Goal: Communication & Community: Connect with others

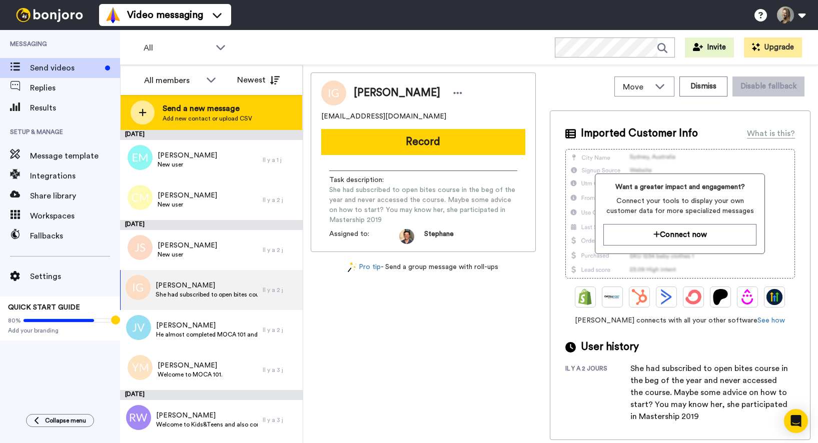
click at [171, 124] on div "Send a new message Add new contact or upload CSV" at bounding box center [212, 112] width 182 height 35
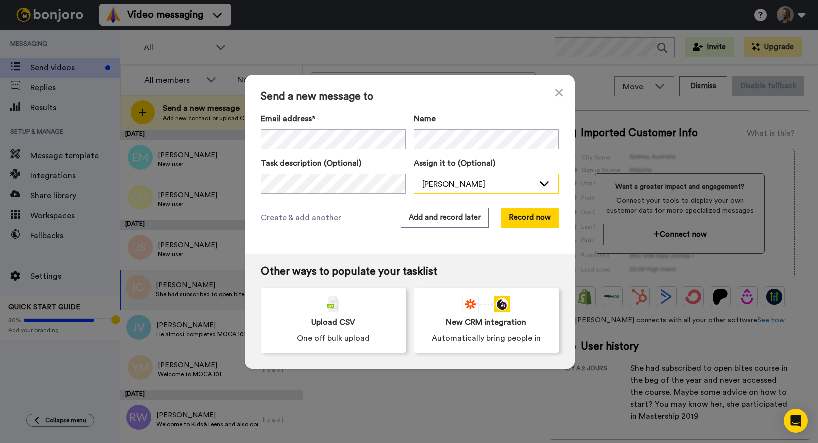
click at [443, 187] on div "[PERSON_NAME]" at bounding box center [478, 185] width 112 height 12
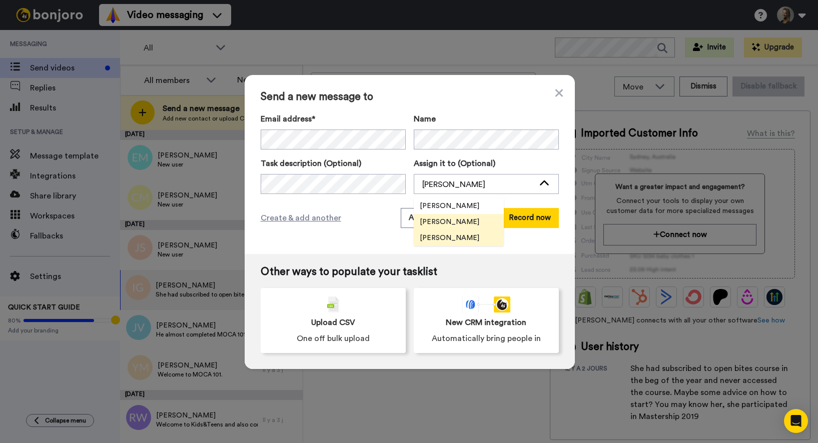
click at [450, 240] on span "[PERSON_NAME]" at bounding box center [450, 238] width 72 height 10
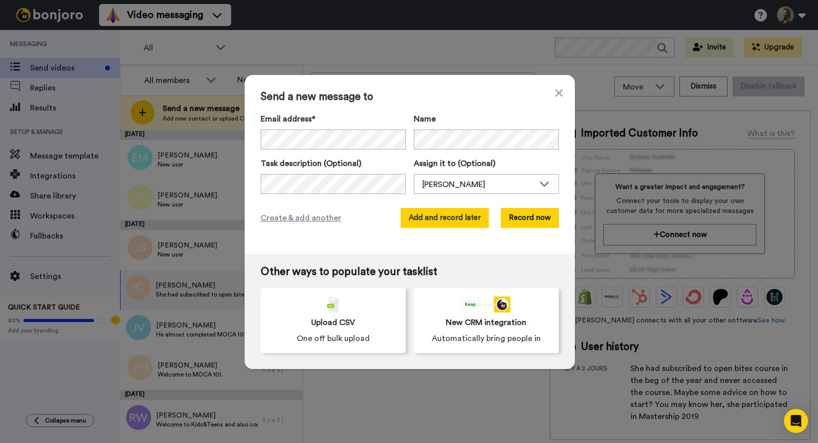
click at [454, 221] on button "Add and record later" at bounding box center [445, 218] width 88 height 20
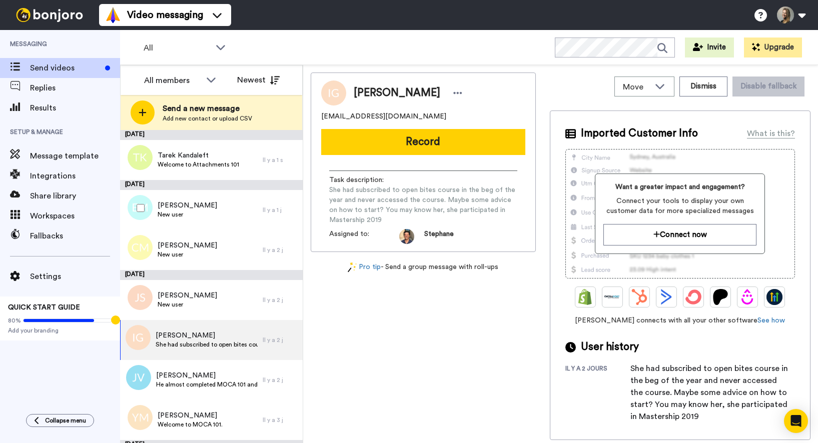
click at [136, 213] on div at bounding box center [139, 208] width 36 height 35
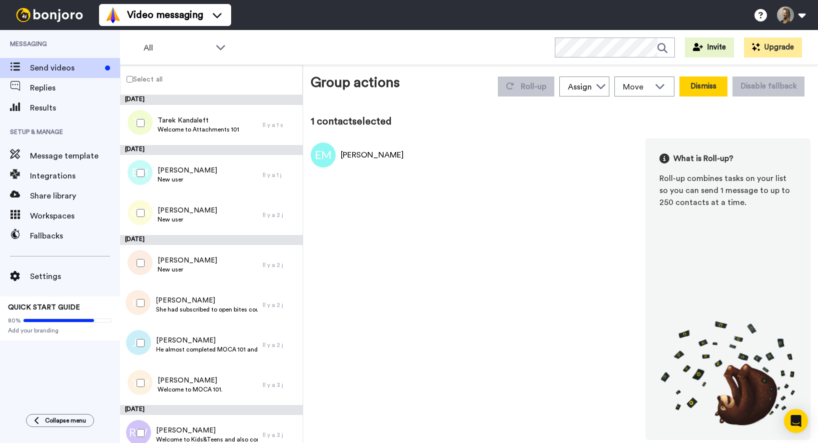
click at [707, 89] on button "Dismiss" at bounding box center [703, 87] width 48 height 20
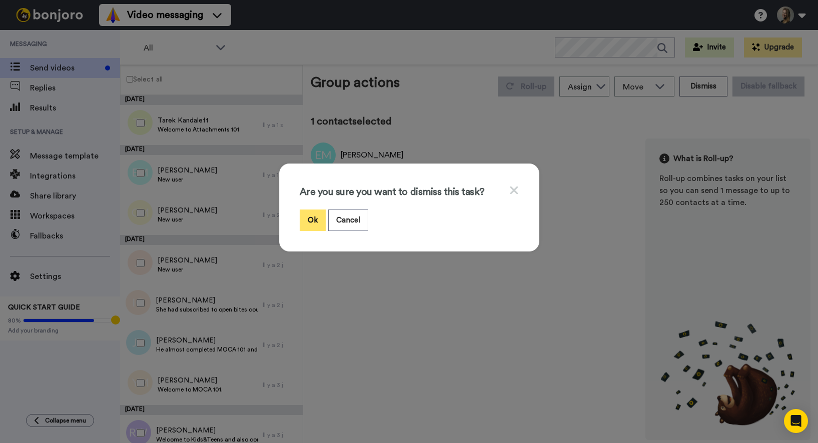
click at [320, 221] on button "Ok" at bounding box center [313, 221] width 26 height 22
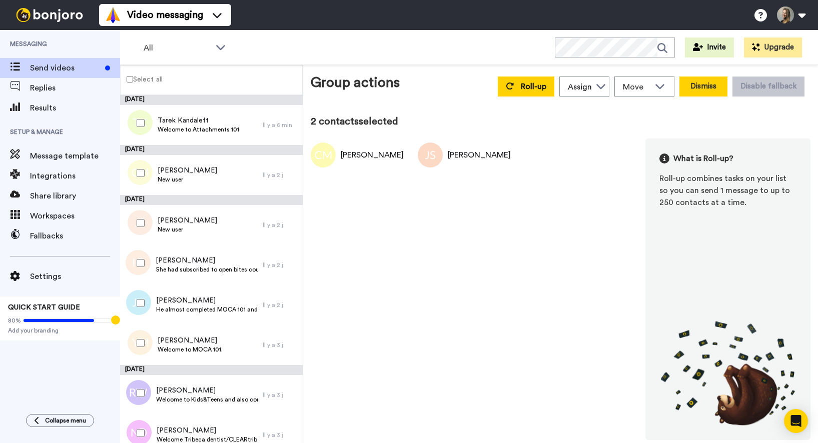
click at [706, 82] on button "Dismiss" at bounding box center [703, 87] width 48 height 20
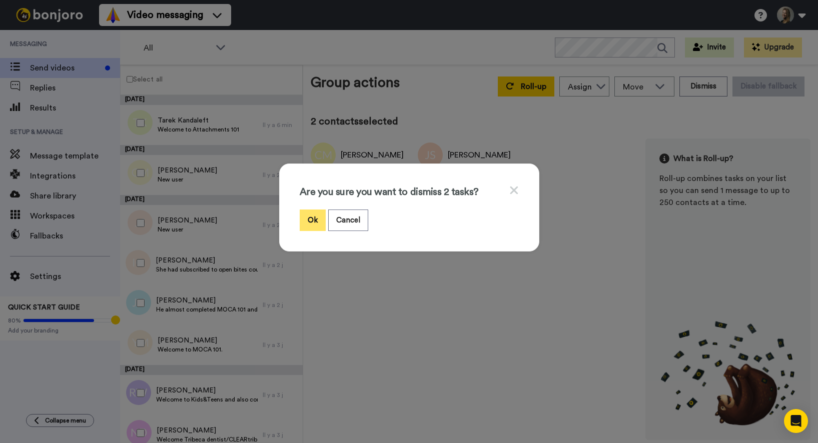
click at [309, 226] on button "Ok" at bounding box center [313, 221] width 26 height 22
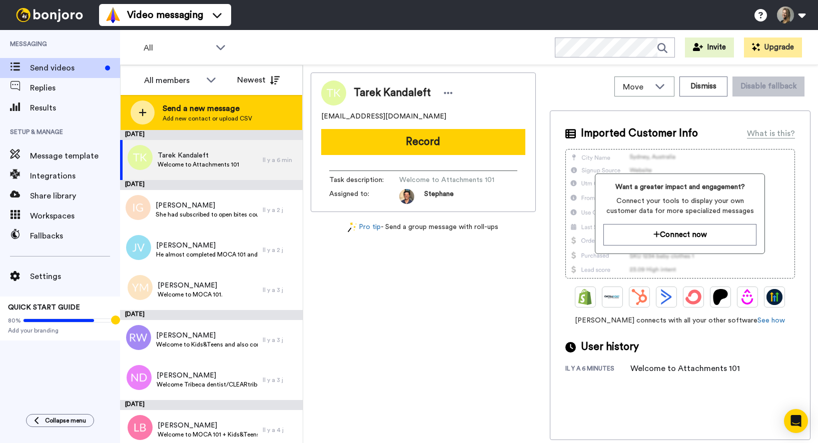
click at [231, 117] on span "Add new contact or upload CSV" at bounding box center [208, 119] width 90 height 8
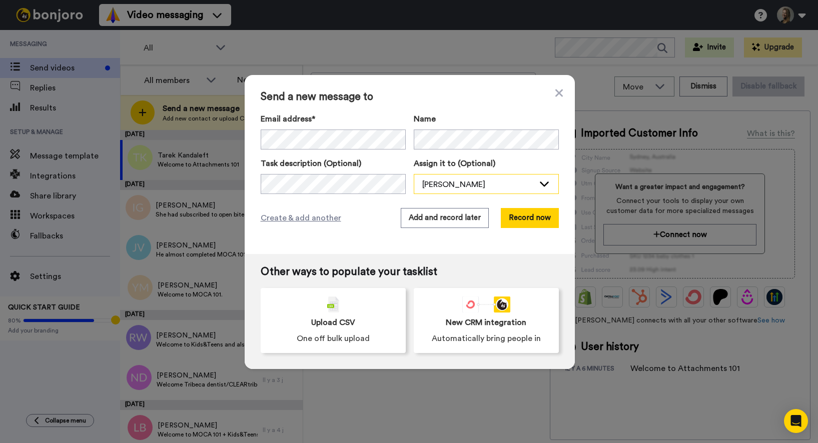
click at [452, 180] on div "[PERSON_NAME]" at bounding box center [478, 185] width 112 height 12
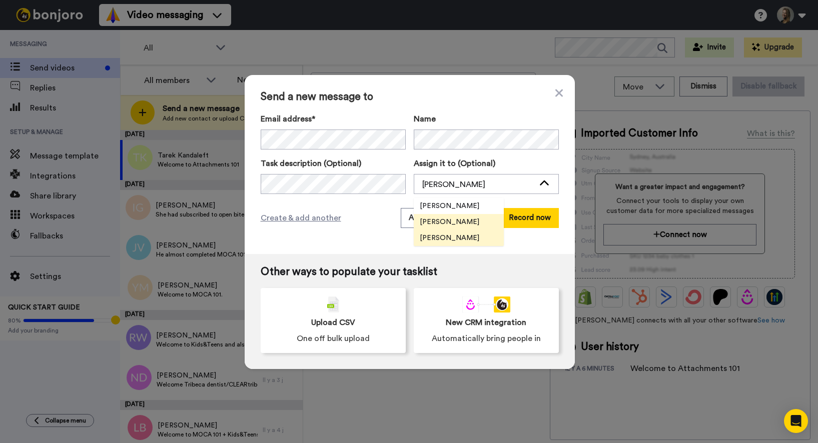
click at [463, 242] on span "[PERSON_NAME]" at bounding box center [450, 238] width 72 height 10
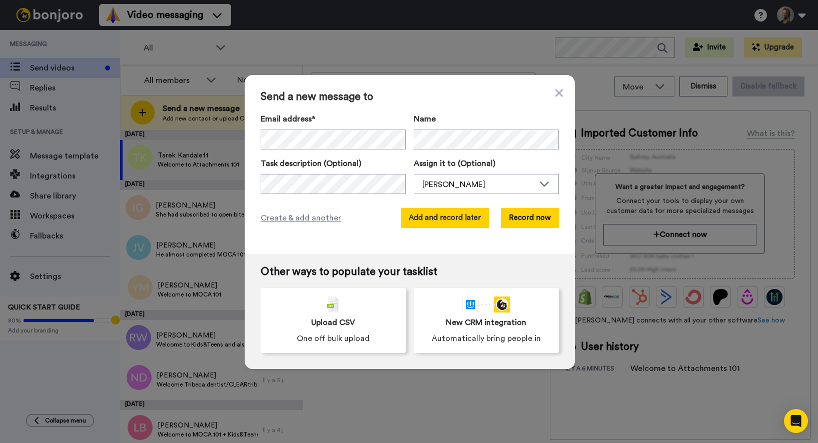
click at [461, 224] on button "Add and record later" at bounding box center [445, 218] width 88 height 20
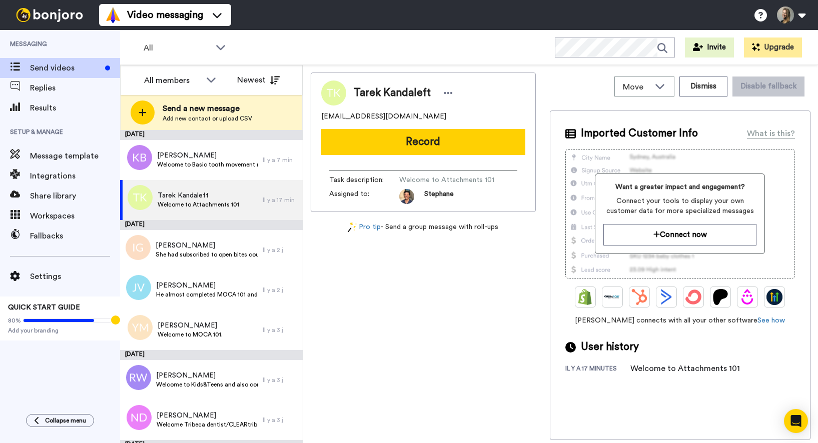
click at [212, 101] on div "Send a new message Add new contact or upload CSV" at bounding box center [212, 112] width 182 height 35
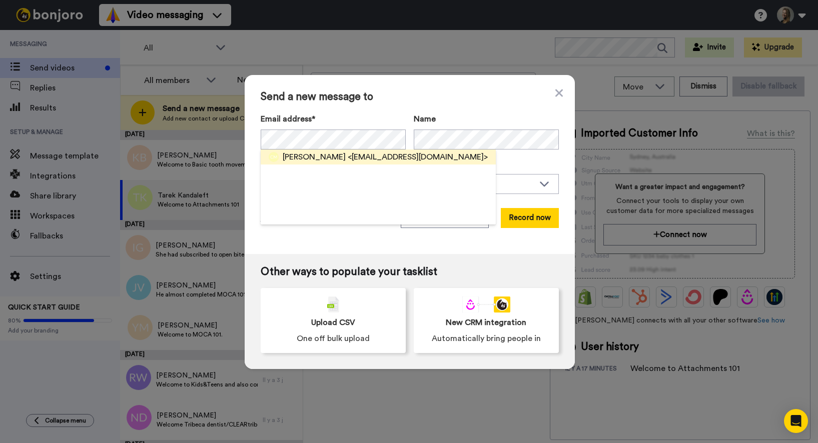
click at [302, 159] on span "[PERSON_NAME]" at bounding box center [314, 157] width 63 height 12
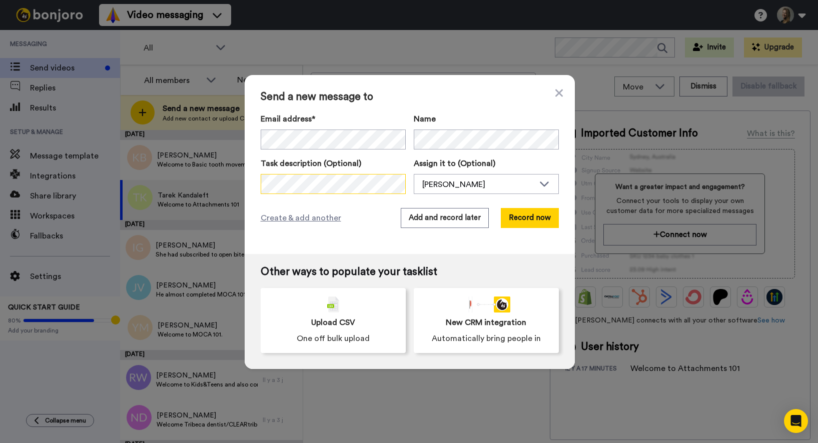
scroll to position [0, 60]
click at [482, 186] on div "[PERSON_NAME]" at bounding box center [478, 185] width 112 height 12
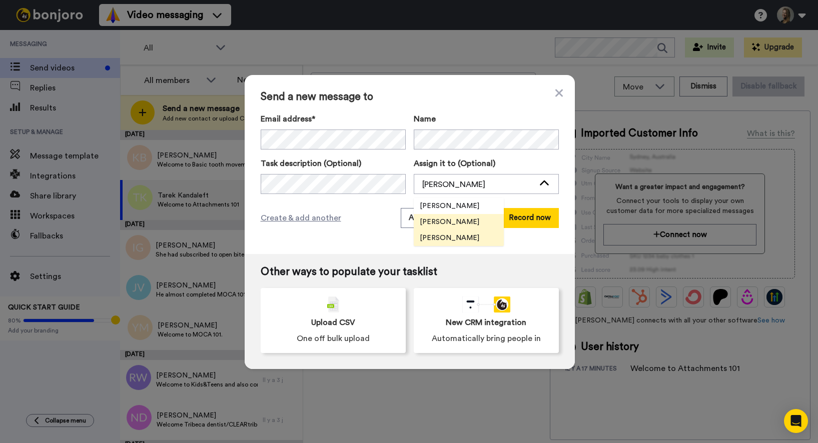
click at [441, 241] on span "[PERSON_NAME]" at bounding box center [450, 238] width 72 height 10
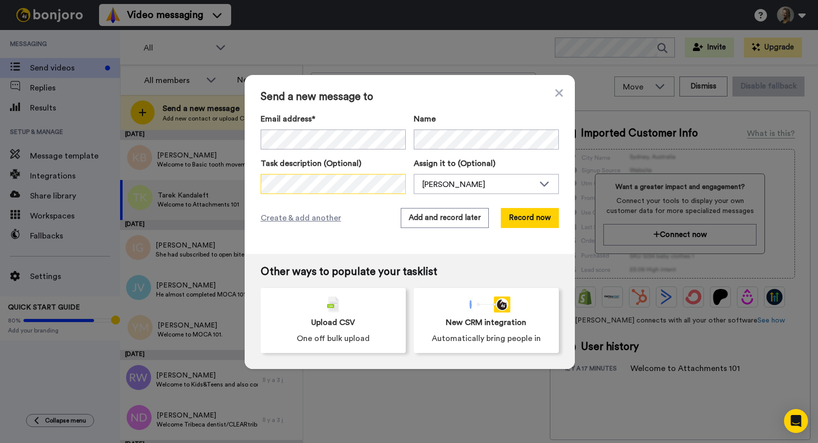
scroll to position [0, 61]
click at [425, 218] on button "Add and record later" at bounding box center [445, 218] width 88 height 20
